Goal: Task Accomplishment & Management: Use online tool/utility

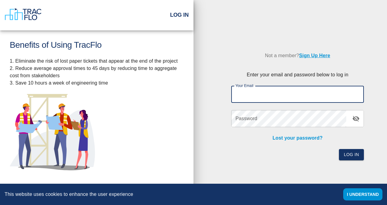
click at [281, 93] on input "Your Email" at bounding box center [297, 94] width 133 height 17
type input "[PERSON_NAME][EMAIL_ADDRESS][PERSON_NAME][PERSON_NAME][DOMAIN_NAME]"
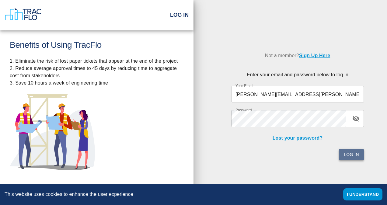
click at [356, 158] on button "Log In" at bounding box center [351, 154] width 25 height 11
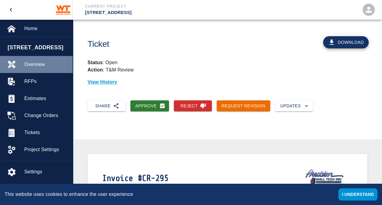
click at [38, 64] on span "Overview" at bounding box center [45, 64] width 43 height 7
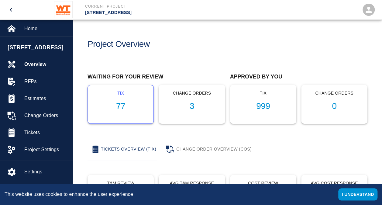
click at [119, 106] on h1 "77" at bounding box center [121, 106] width 56 height 10
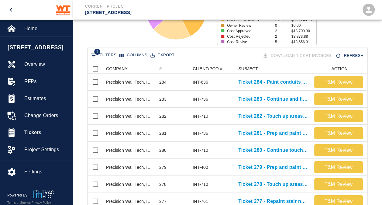
scroll to position [95, 0]
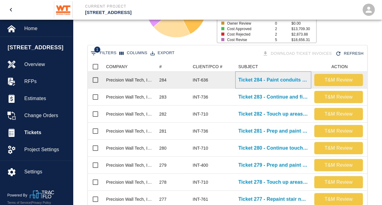
click at [274, 78] on p "Ticket 284 - Paint conduits on 7th and 8th floor" at bounding box center [273, 79] width 70 height 7
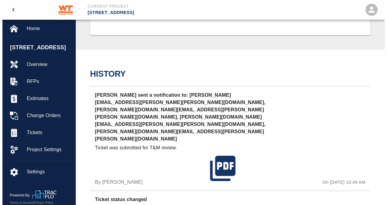
scroll to position [474, 0]
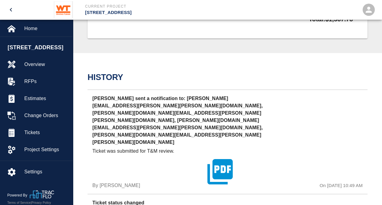
click at [221, 156] on icon "button" at bounding box center [220, 171] width 30 height 30
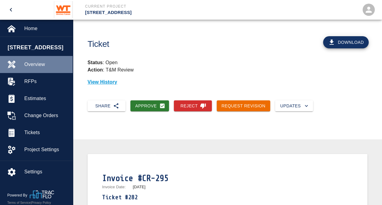
click at [36, 67] on span "Overview" at bounding box center [45, 64] width 43 height 7
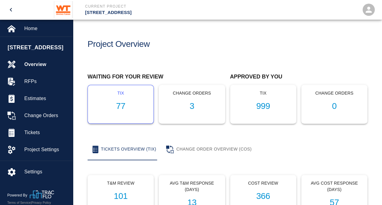
click at [116, 105] on h1 "77" at bounding box center [121, 106] width 56 height 10
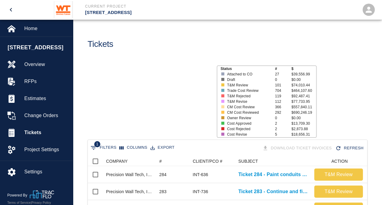
scroll to position [350, 275]
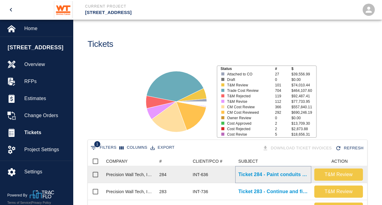
click at [251, 173] on p "Ticket 284 - Paint conduits on 7th and 8th floor" at bounding box center [273, 174] width 70 height 7
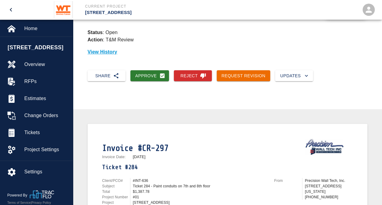
scroll to position [26, 0]
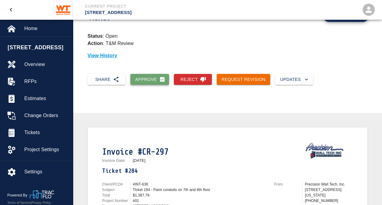
click at [145, 75] on button "Approve" at bounding box center [149, 79] width 39 height 11
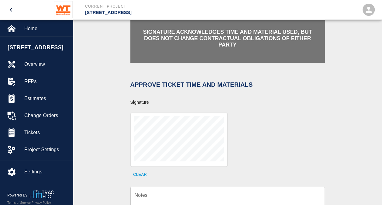
scroll to position [155, 0]
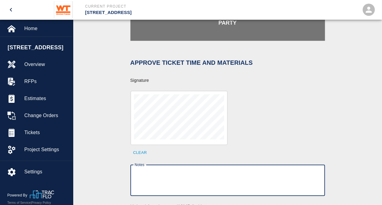
click at [178, 172] on textarea "Notes" at bounding box center [228, 180] width 186 height 21
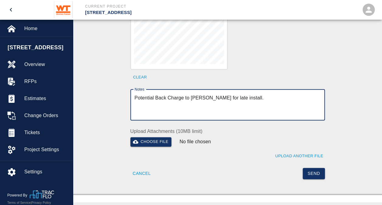
scroll to position [231, 0]
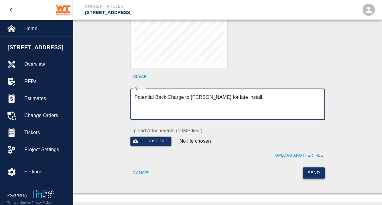
type textarea "Potential Back Charge to Harding for late install."
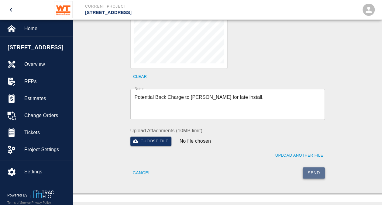
click at [315, 167] on button "Send" at bounding box center [314, 172] width 22 height 11
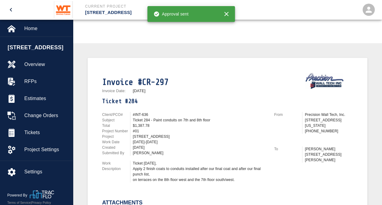
scroll to position [96, 0]
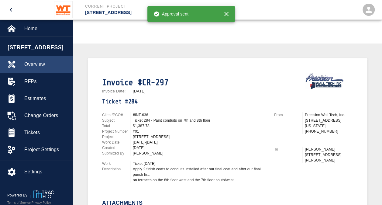
click at [30, 62] on span "Overview" at bounding box center [45, 64] width 43 height 7
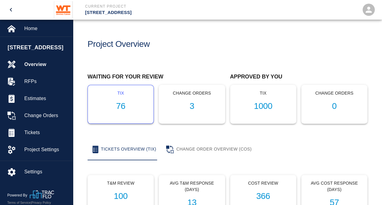
click at [120, 106] on h1 "76" at bounding box center [121, 106] width 56 height 10
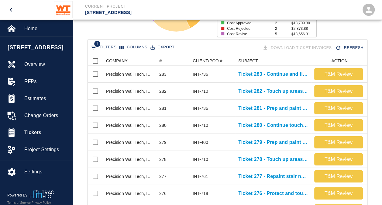
scroll to position [101, 0]
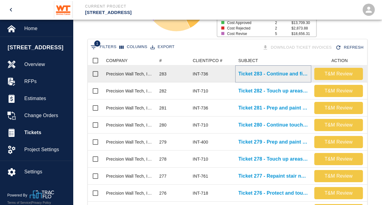
click at [286, 76] on p "Ticket 283 - Continue and finish painting the intumescent columns in lobby 101" at bounding box center [273, 73] width 70 height 7
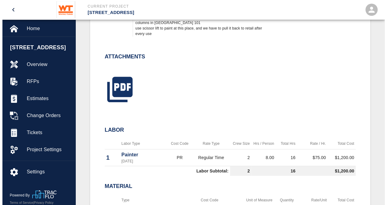
scroll to position [241, 0]
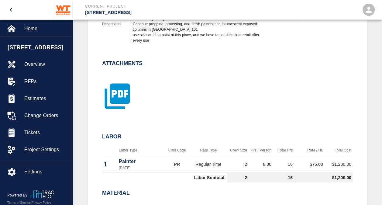
click at [114, 97] on icon "button" at bounding box center [117, 95] width 25 height 25
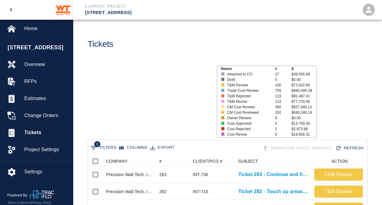
scroll to position [350, 275]
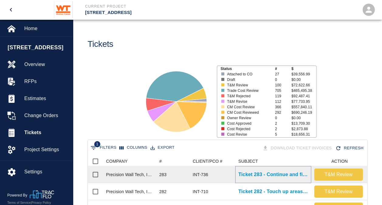
click at [283, 173] on p "Ticket 283 - Continue and finish painting the intumescent columns in lobby 101" at bounding box center [273, 174] width 70 height 7
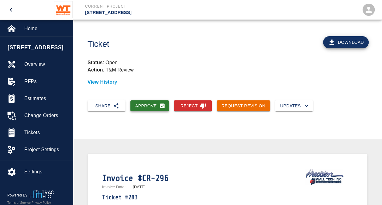
click at [144, 105] on button "Approve" at bounding box center [149, 105] width 39 height 11
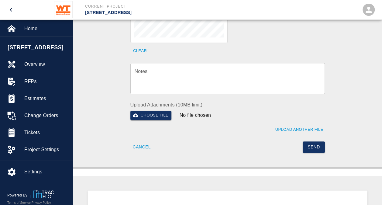
scroll to position [262, 0]
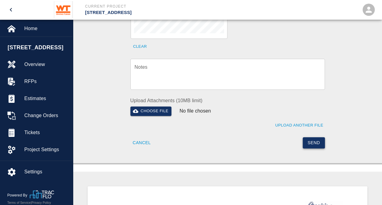
click at [312, 137] on button "Send" at bounding box center [314, 142] width 22 height 11
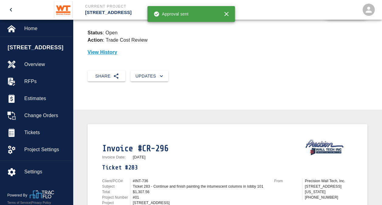
scroll to position [0, 0]
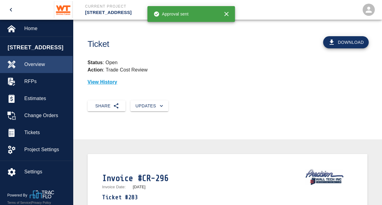
click at [36, 63] on span "Overview" at bounding box center [45, 64] width 43 height 7
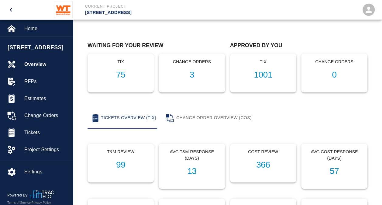
scroll to position [32, 0]
click at [124, 75] on h1 "75" at bounding box center [121, 75] width 56 height 10
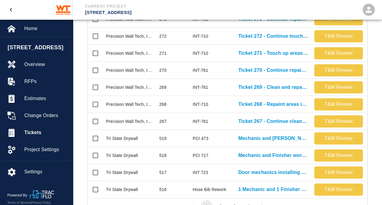
scroll to position [325, 0]
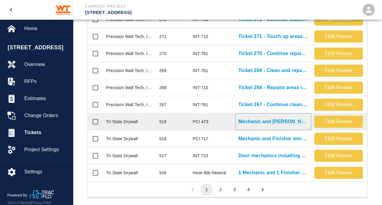
click at [269, 124] on p "Mechanic and [PERSON_NAME] working on 4th floor [PERSON_NAME]-it Over." at bounding box center [273, 121] width 70 height 7
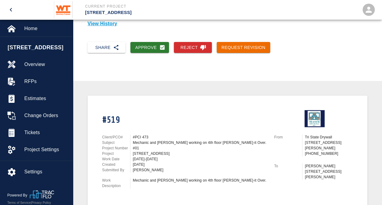
scroll to position [58, 0]
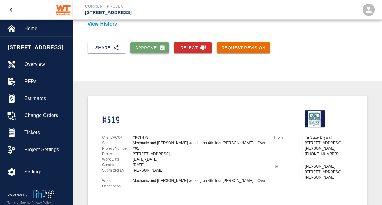
click at [145, 47] on button "Approve" at bounding box center [149, 47] width 39 height 11
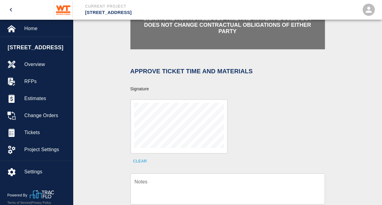
scroll to position [194, 0]
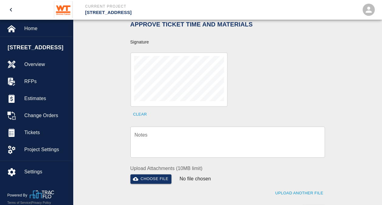
click at [180, 127] on div "x Notes" at bounding box center [227, 142] width 195 height 31
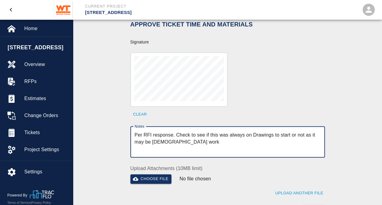
click at [135, 131] on textarea "Per RFI response. Check to see if this was always on Drawings to start or not a…" at bounding box center [228, 141] width 186 height 21
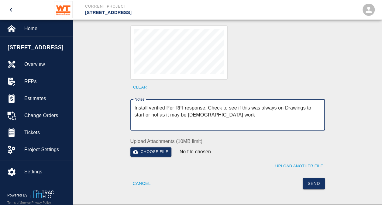
scroll to position [221, 0]
type textarea "Install verified Per RFI response. Check to see if this was always on Drawings …"
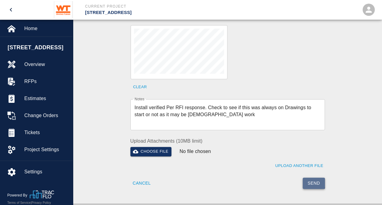
click at [310, 178] on button "Send" at bounding box center [314, 183] width 22 height 11
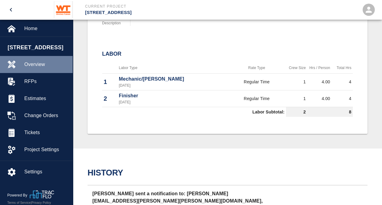
click at [35, 67] on span "Overview" at bounding box center [45, 64] width 43 height 7
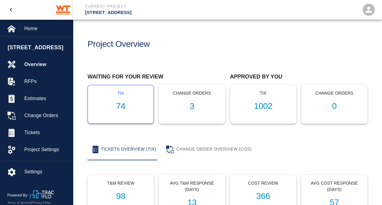
click at [124, 106] on h1 "74" at bounding box center [121, 106] width 56 height 10
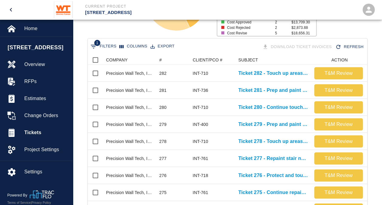
scroll to position [102, 0]
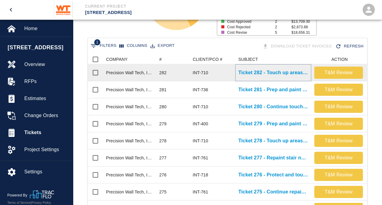
click at [274, 75] on p "Ticket 282 - Touch up areas on G1 and PH level" at bounding box center [273, 72] width 70 height 7
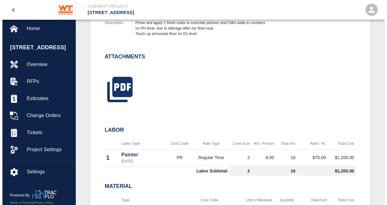
scroll to position [243, 0]
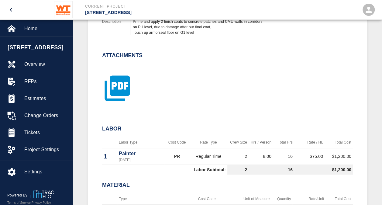
click at [120, 86] on icon "button" at bounding box center [117, 87] width 25 height 25
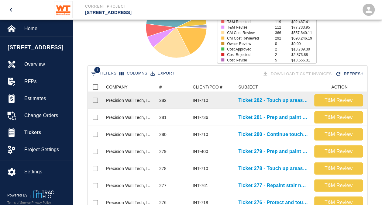
scroll to position [75, 0]
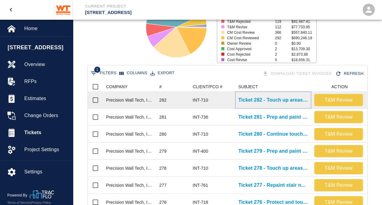
click at [280, 96] on p "Ticket 282 - Touch up areas on G1 and PH level" at bounding box center [273, 99] width 70 height 7
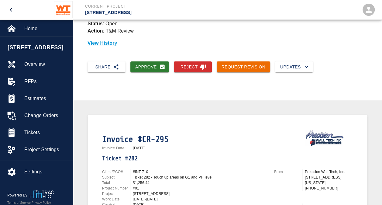
scroll to position [39, 0]
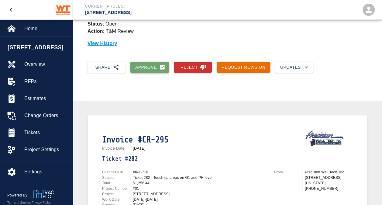
click at [148, 66] on button "Approve" at bounding box center [149, 67] width 39 height 11
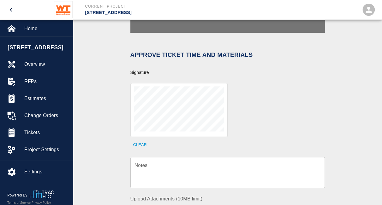
scroll to position [164, 0]
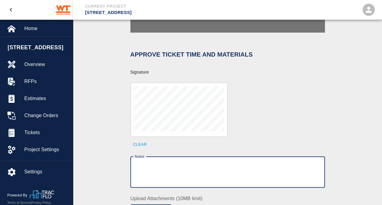
click at [155, 161] on textarea "Notes" at bounding box center [228, 171] width 186 height 21
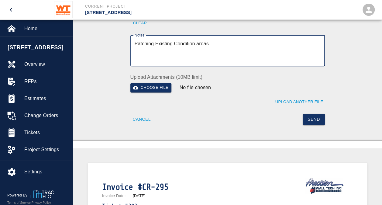
scroll to position [285, 0]
type textarea "Patching Existing Condition areas."
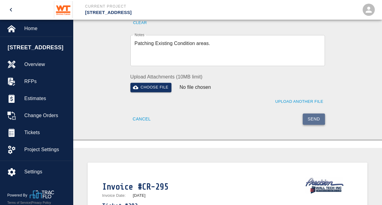
click at [313, 113] on button "Send" at bounding box center [314, 118] width 22 height 11
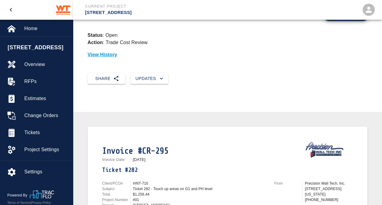
scroll to position [0, 0]
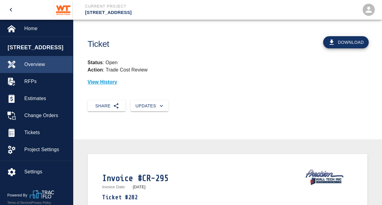
click at [36, 66] on span "Overview" at bounding box center [45, 64] width 43 height 7
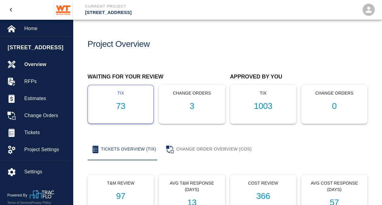
click at [120, 105] on h1 "73" at bounding box center [121, 106] width 56 height 10
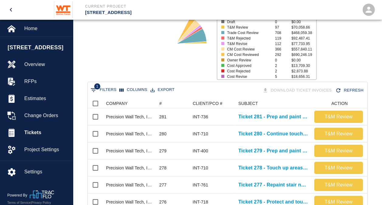
scroll to position [58, 0]
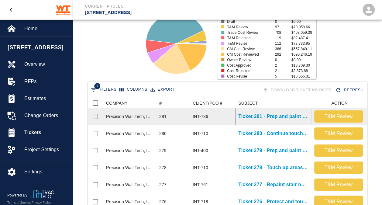
click at [259, 116] on p "Ticket 281 - Prep and paint intumescent on exposed columns in lobby 101" at bounding box center [273, 116] width 70 height 7
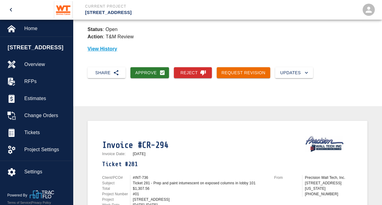
scroll to position [19, 0]
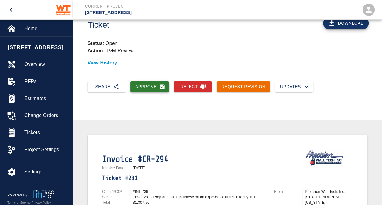
click at [150, 85] on button "Approve" at bounding box center [149, 86] width 39 height 11
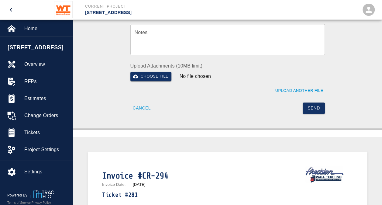
scroll to position [325, 0]
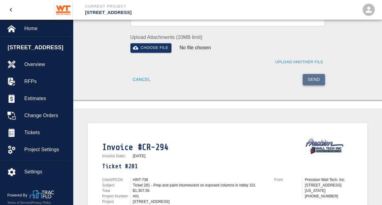
click at [317, 74] on button "Send" at bounding box center [314, 79] width 22 height 11
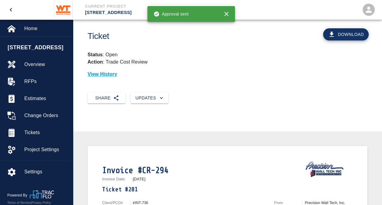
scroll to position [0, 0]
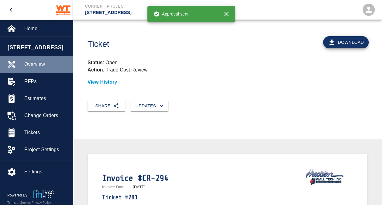
click at [40, 64] on span "Overview" at bounding box center [45, 64] width 43 height 7
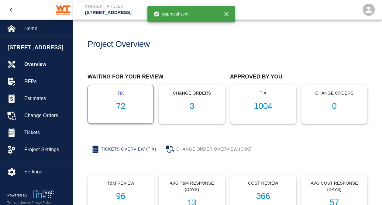
click at [117, 106] on h1 "72" at bounding box center [121, 106] width 56 height 10
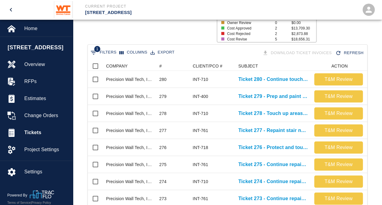
scroll to position [95, 0]
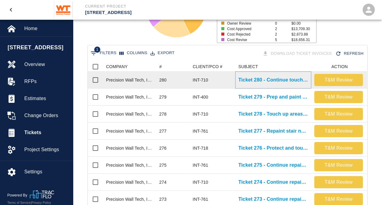
click at [258, 78] on p "Ticket 280 - Continue touching up areas on floors 3, 4, 8, B1, G1" at bounding box center [273, 79] width 70 height 7
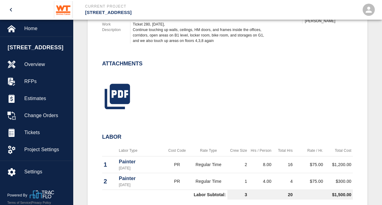
scroll to position [233, 0]
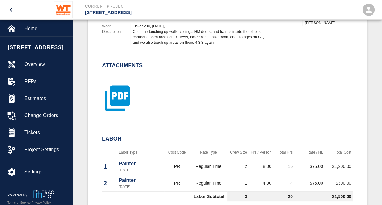
click at [119, 100] on icon "button" at bounding box center [117, 97] width 25 height 25
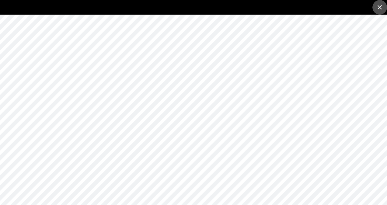
click at [380, 6] on icon "close" at bounding box center [379, 7] width 4 height 4
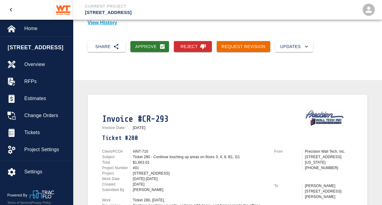
scroll to position [0, 0]
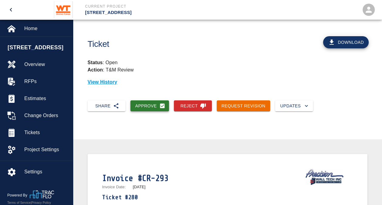
click at [151, 107] on button "Approve" at bounding box center [149, 105] width 39 height 11
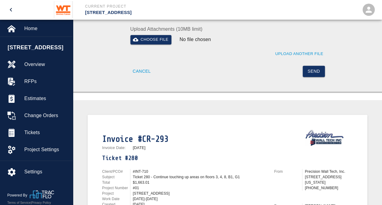
scroll to position [334, 0]
